Goal: Use online tool/utility: Use online tool/utility

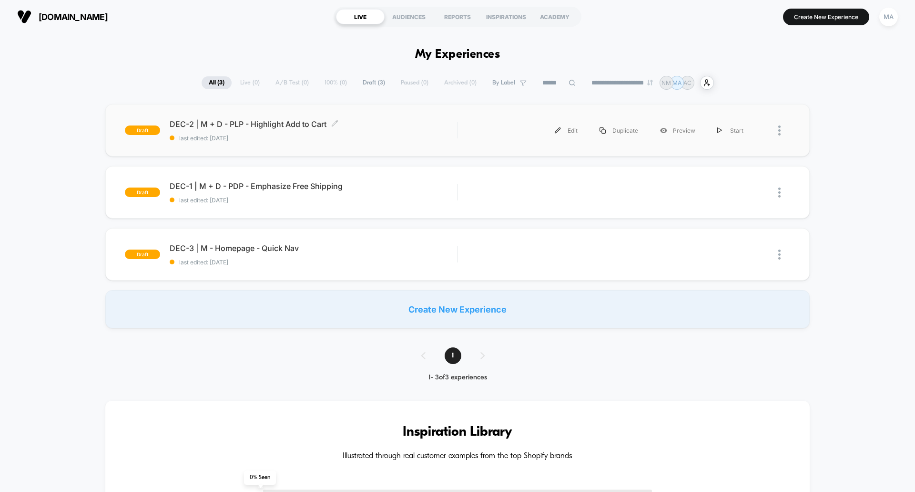
click at [299, 125] on span "DEC-2 | M + D - PLP - Highlight Add to Cart Click to edit experience details" at bounding box center [313, 124] width 287 height 10
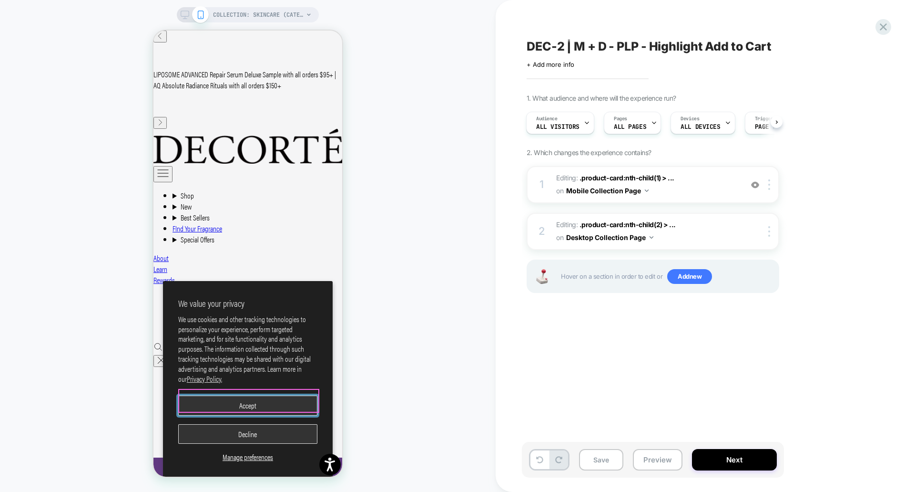
click at [274, 403] on button "Accept" at bounding box center [247, 405] width 139 height 20
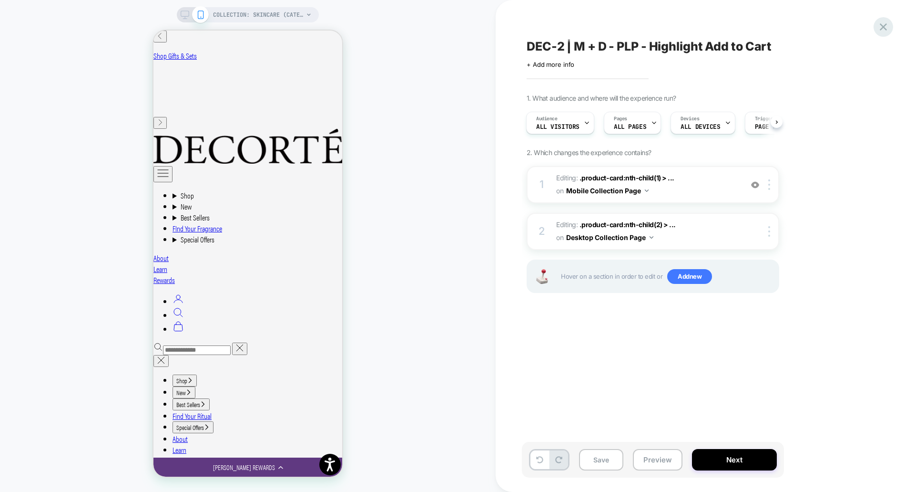
click at [890, 25] on icon at bounding box center [883, 27] width 13 height 13
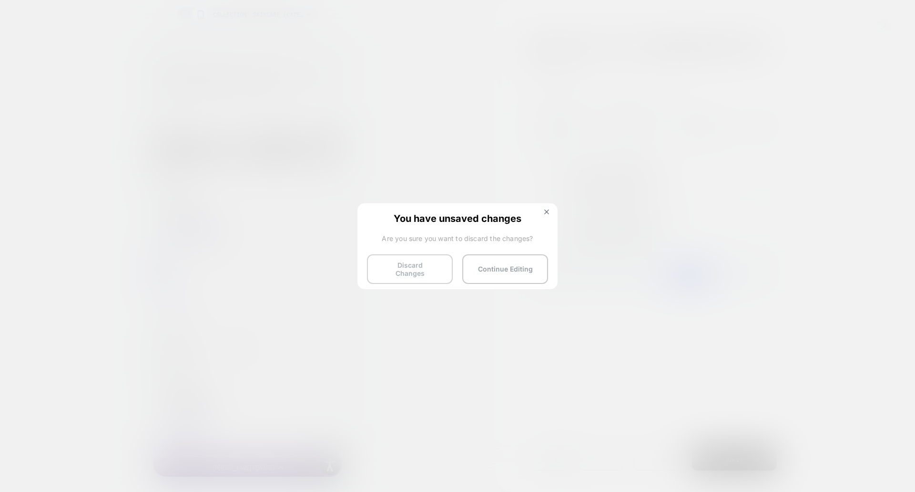
click at [414, 265] on button "Discard Changes" at bounding box center [410, 269] width 86 height 30
